Goal: Task Accomplishment & Management: Manage account settings

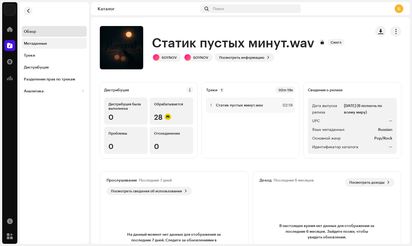
click at [36, 46] on div "Метаданные" at bounding box center [54, 43] width 65 height 11
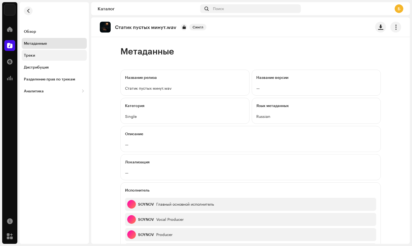
click at [40, 56] on div "Треки" at bounding box center [54, 55] width 61 height 4
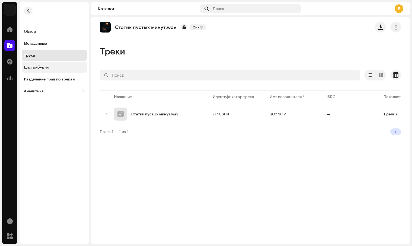
click at [43, 68] on div "Дистрибуция" at bounding box center [36, 67] width 25 height 4
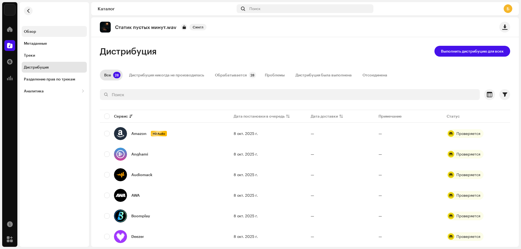
click at [57, 36] on div "Обзор" at bounding box center [54, 31] width 65 height 11
